Goal: Task Accomplishment & Management: Manage account settings

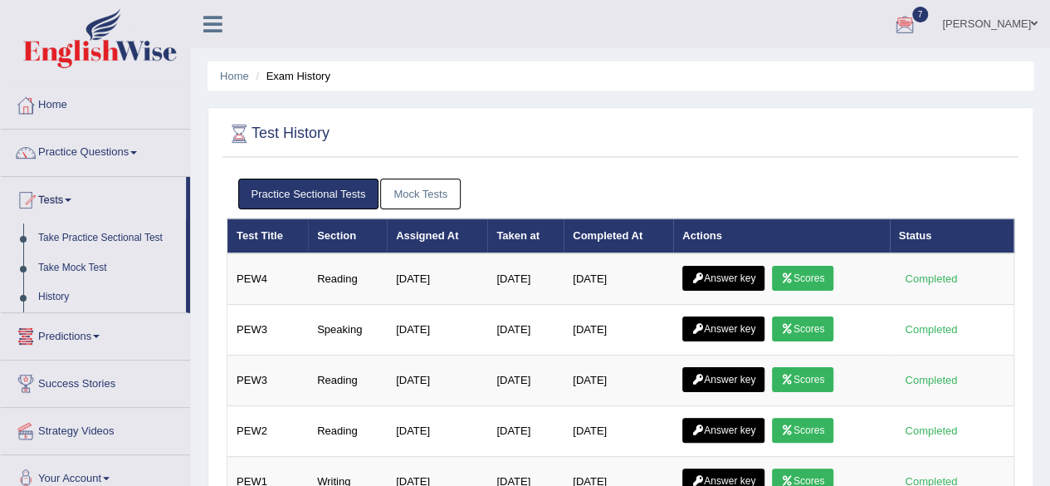
click at [403, 202] on link "Mock Tests" at bounding box center [420, 193] width 81 height 31
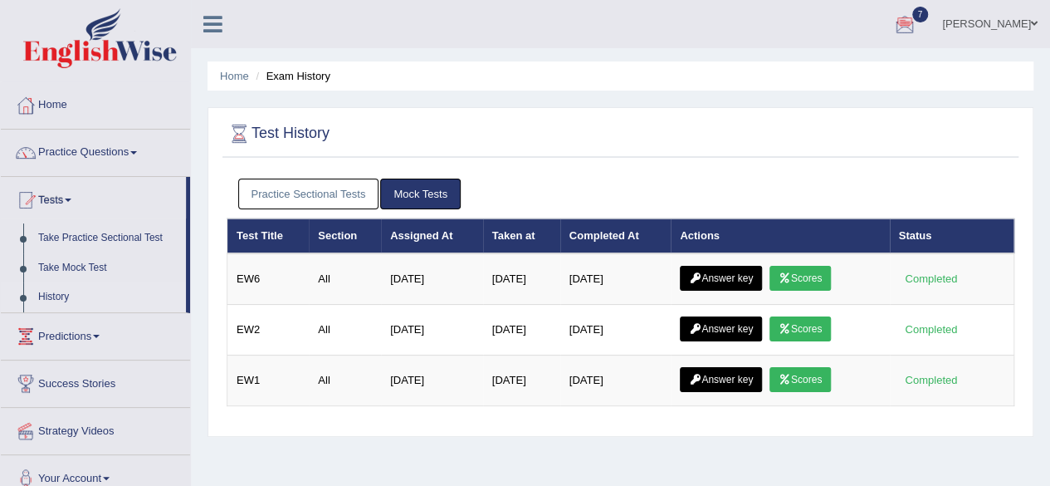
click at [981, 23] on link "[PERSON_NAME]" at bounding box center [990, 21] width 120 height 43
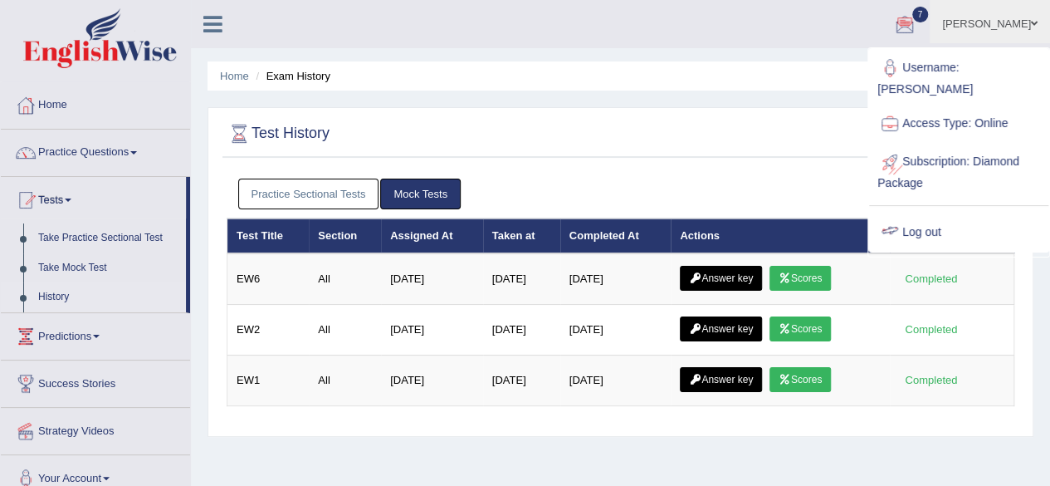
click at [934, 237] on link "Log out" at bounding box center [958, 232] width 179 height 38
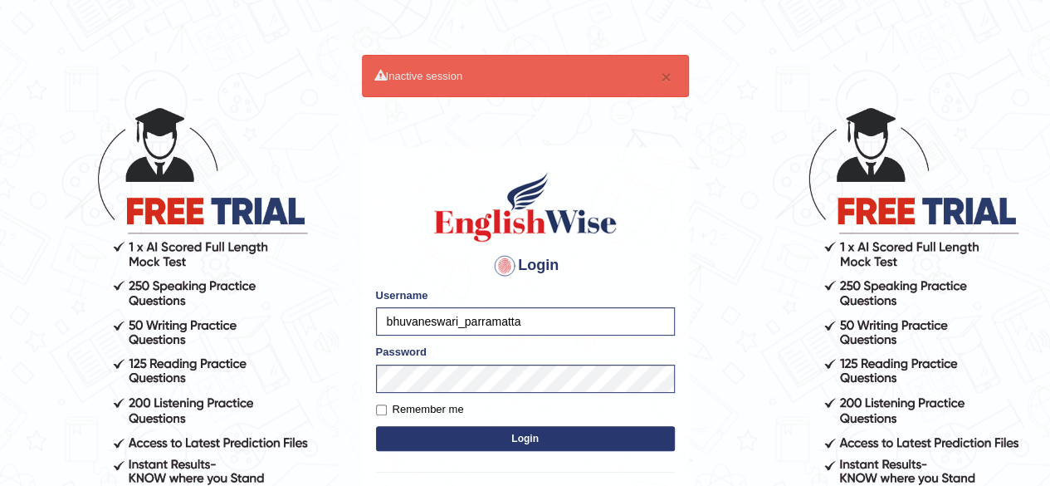
drag, startPoint x: 549, startPoint y: 324, endPoint x: 0, endPoint y: 313, distance: 548.7
click at [5, 306] on body "× Inactive session Login Please fix the following errors: Username bhuvaneswari…" at bounding box center [525, 295] width 1050 height 486
type input "ravichanapathi_parramatta"
click at [533, 431] on button "Login" at bounding box center [525, 438] width 299 height 25
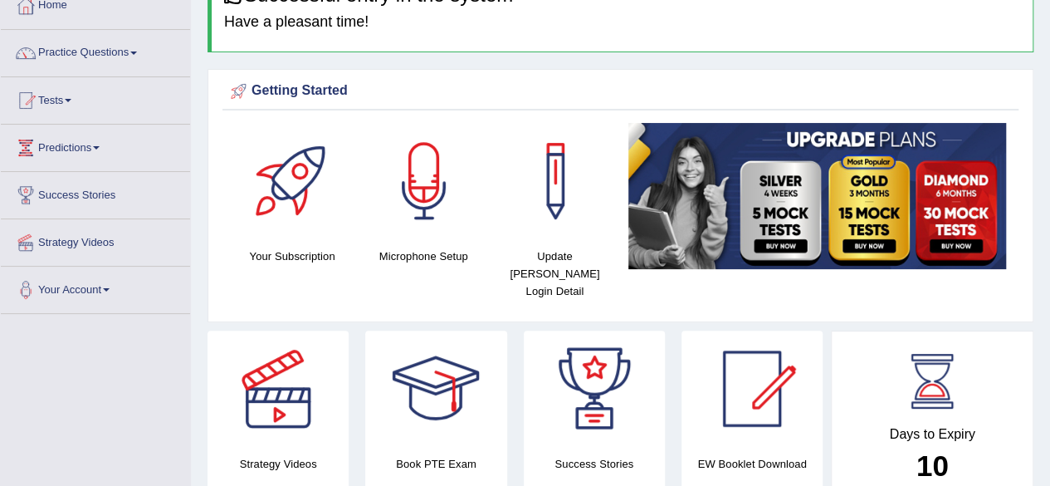
scroll to position [166, 0]
